Goal: Information Seeking & Learning: Check status

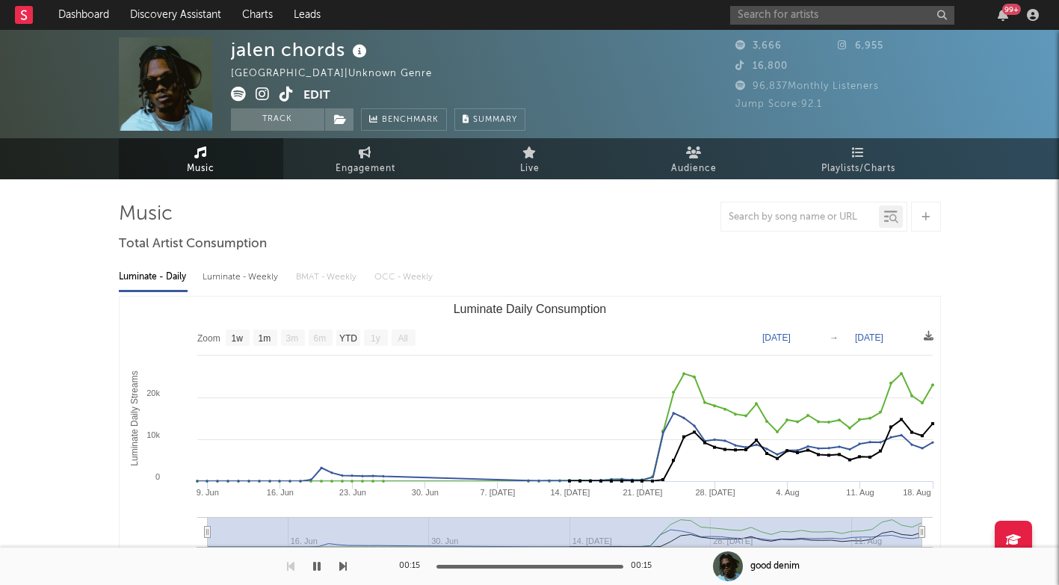
select select "1w"
click at [828, 22] on input "text" at bounding box center [842, 15] width 224 height 19
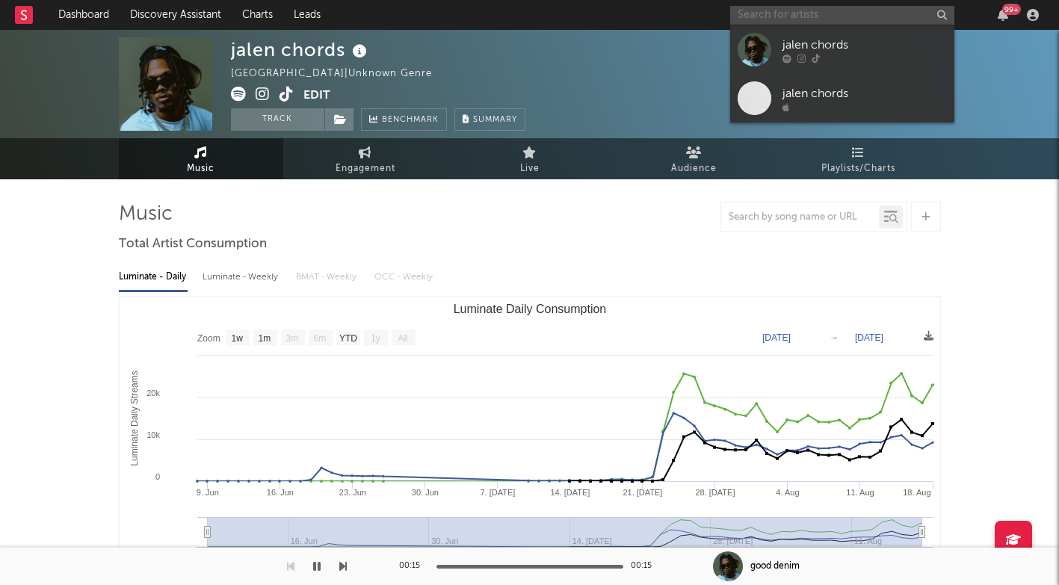
paste input "[URL][DOMAIN_NAME]"
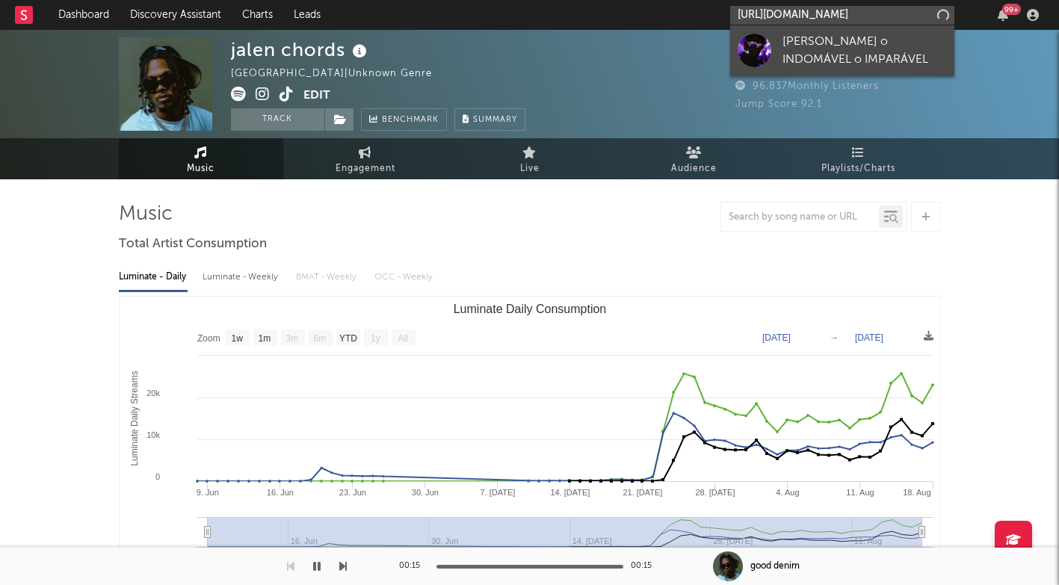
type input "[URL][DOMAIN_NAME]"
click at [827, 37] on div "[PERSON_NAME] o INDOMÁVEL o IMPARÁVEL" at bounding box center [865, 51] width 164 height 36
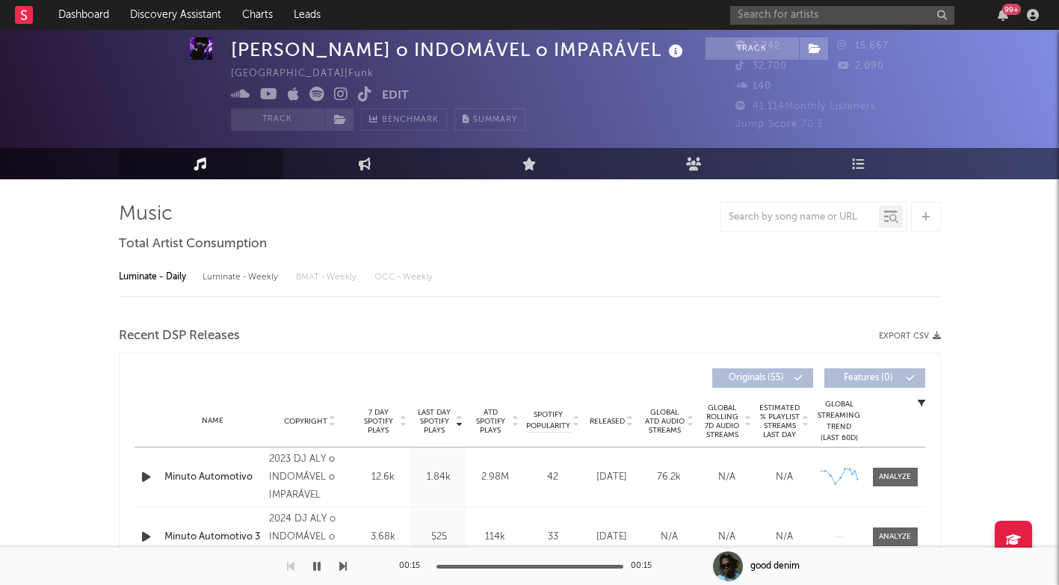
select select "6m"
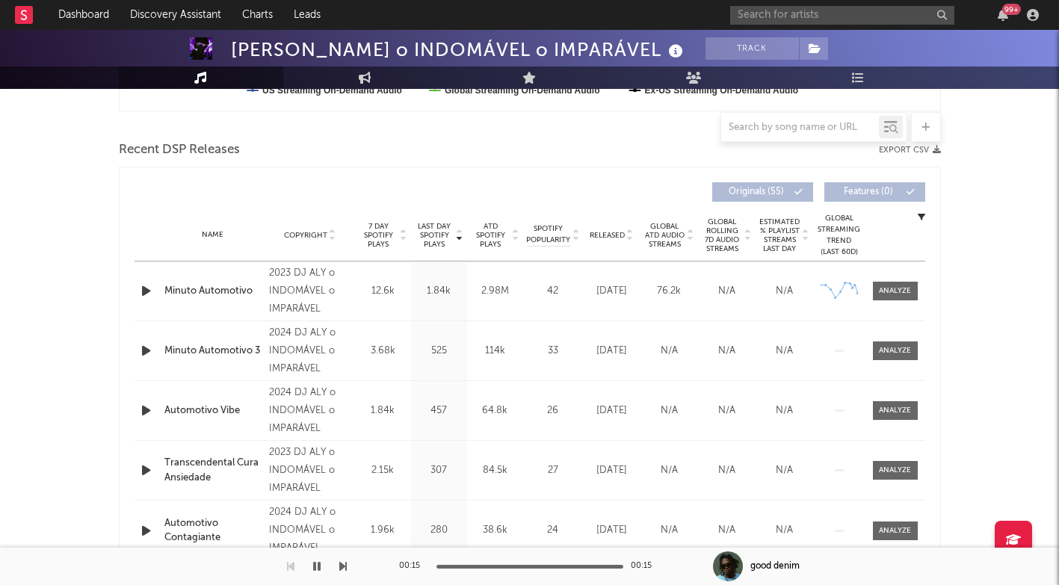
scroll to position [493, 0]
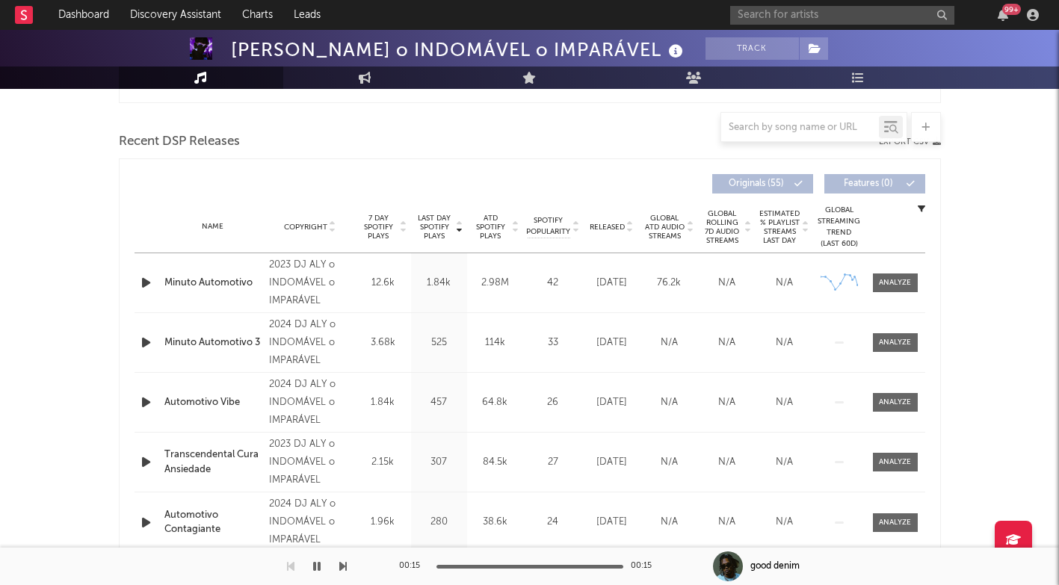
click at [425, 225] on span "Last Day Spotify Plays" at bounding box center [435, 227] width 40 height 27
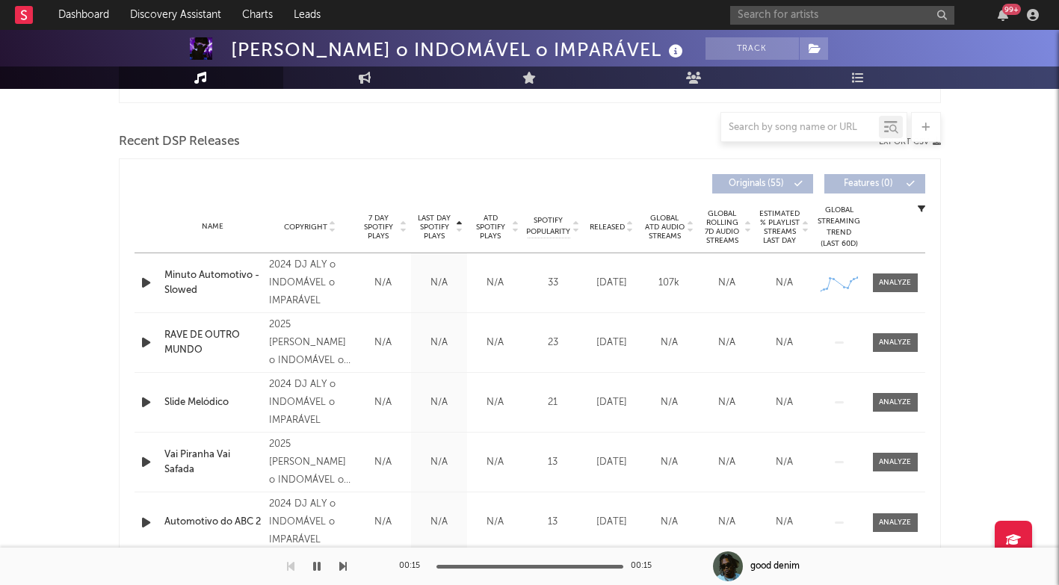
click at [425, 225] on span "Last Day Spotify Plays" at bounding box center [435, 227] width 40 height 27
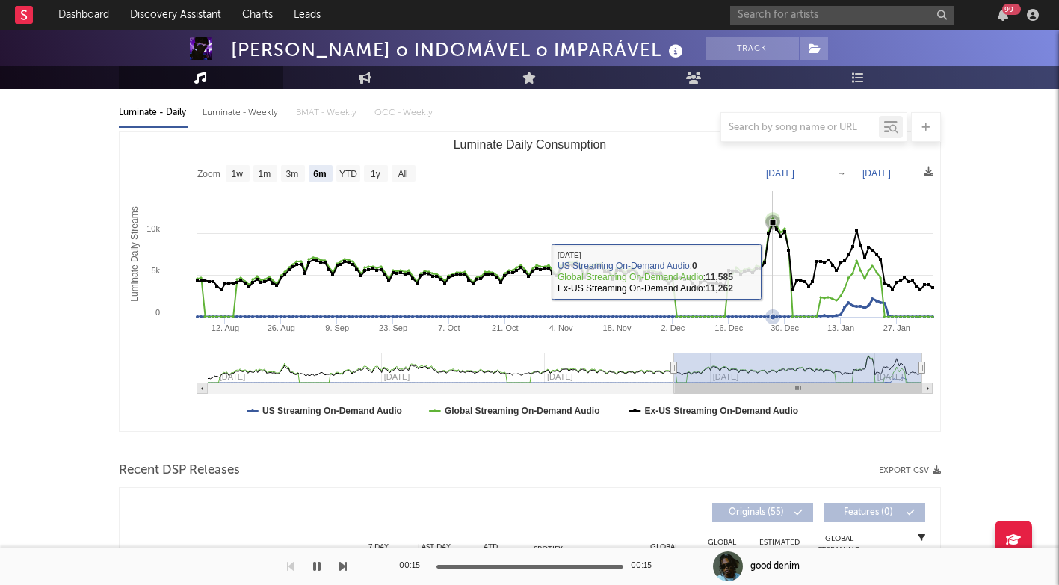
scroll to position [243, 0]
